Goal: Task Accomplishment & Management: Manage account settings

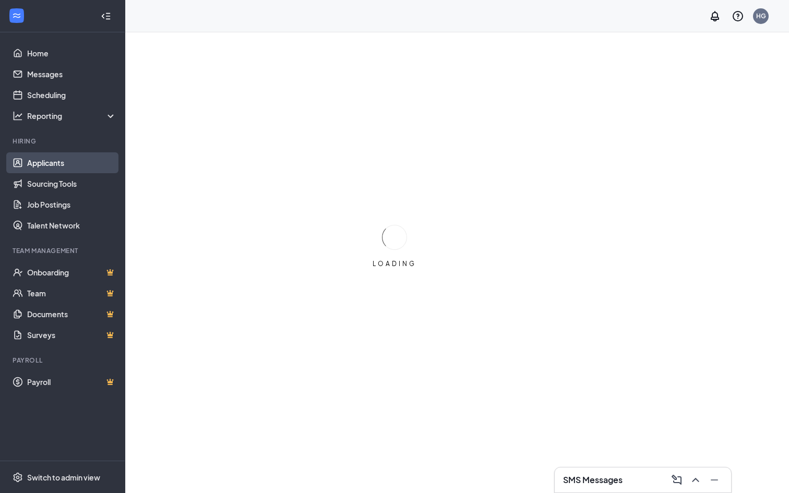
click at [61, 164] on link "Applicants" at bounding box center [71, 162] width 89 height 21
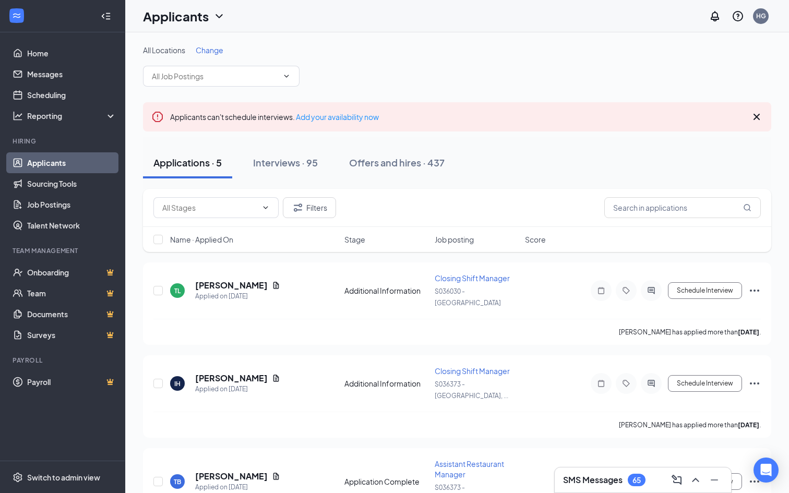
click at [219, 50] on span "Change" at bounding box center [210, 49] width 28 height 9
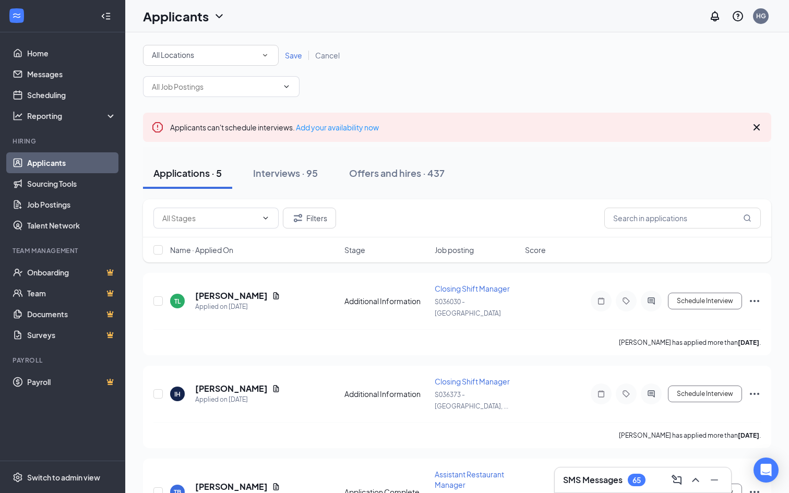
click at [366, 58] on div "All Locations All Locations Save Cancel" at bounding box center [457, 55] width 628 height 21
click at [261, 58] on icon "SmallChevronDown" at bounding box center [264, 55] width 9 height 9
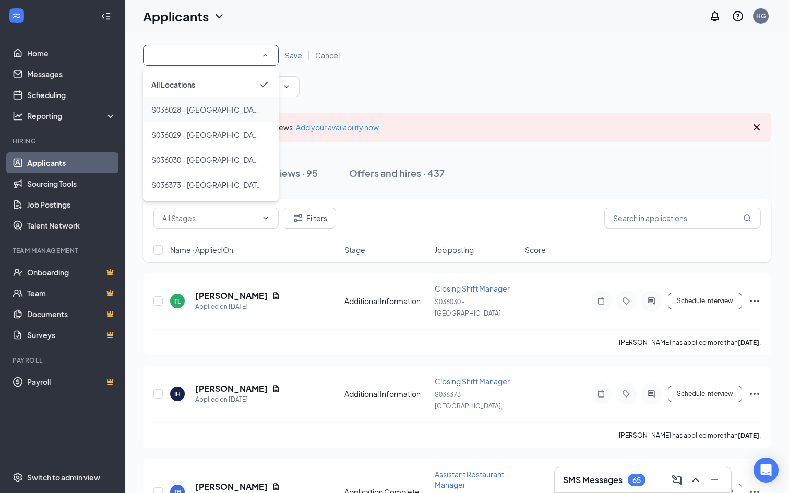
click at [223, 111] on span "S036028 - [GEOGRAPHIC_DATA]" at bounding box center [207, 109] width 112 height 9
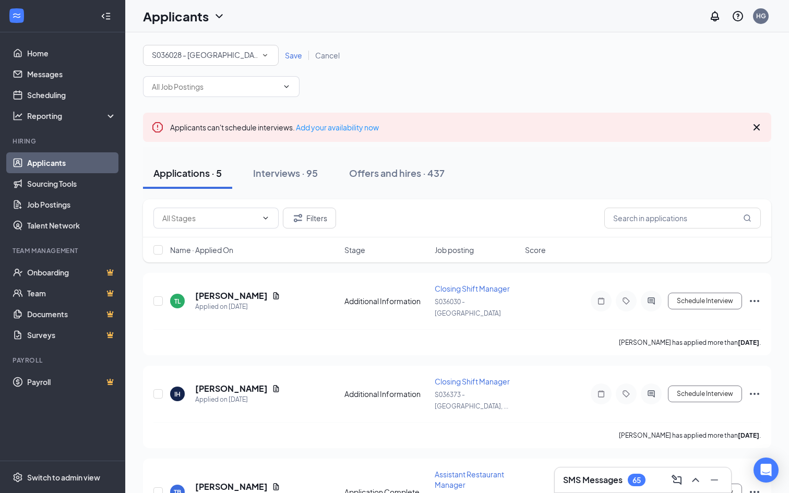
click at [289, 59] on span "Save" at bounding box center [293, 55] width 17 height 9
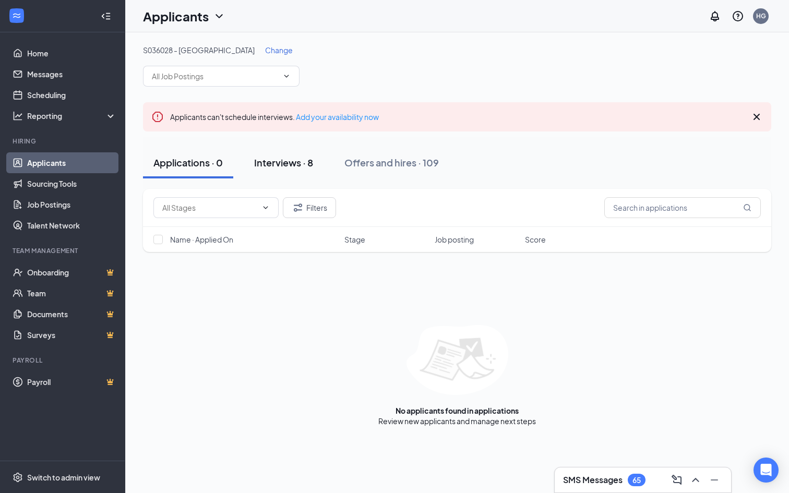
click at [277, 161] on div "Interviews · 8" at bounding box center [283, 162] width 59 height 13
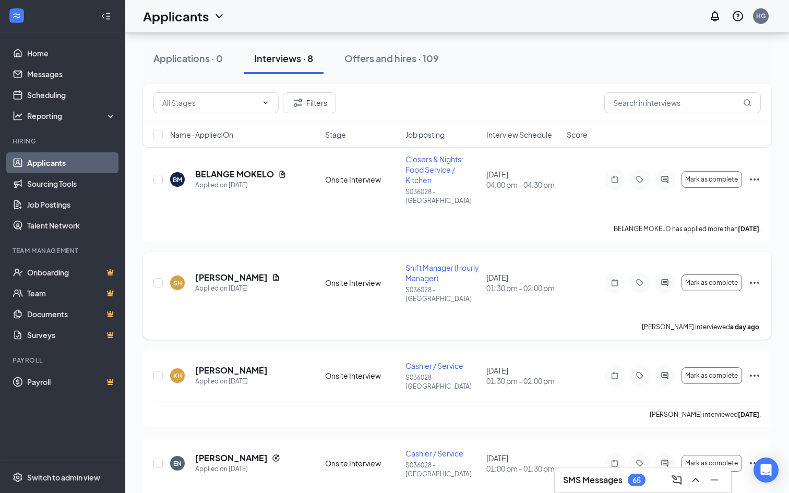
scroll to position [120, 0]
click at [543, 130] on span "Interview Schedule" at bounding box center [519, 134] width 66 height 10
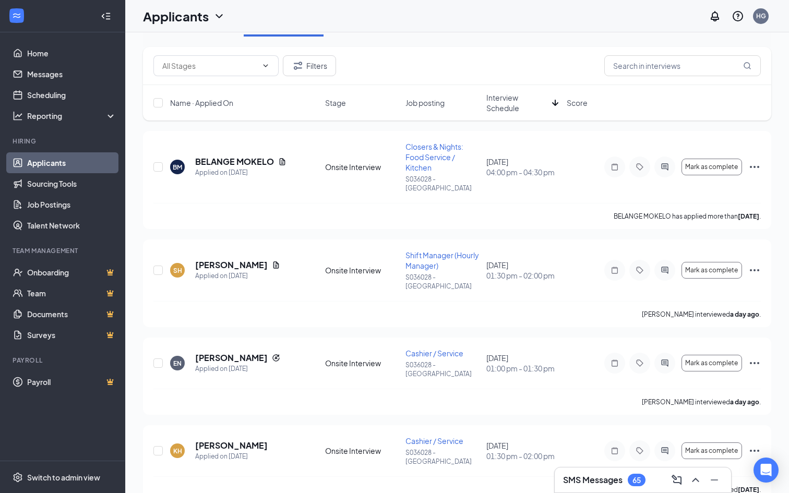
scroll to position [0, 0]
